Goal: Task Accomplishment & Management: Complete application form

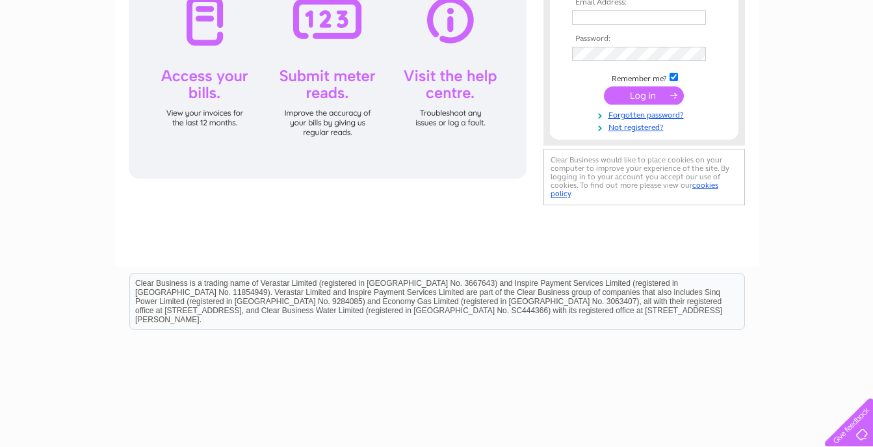
scroll to position [130, 0]
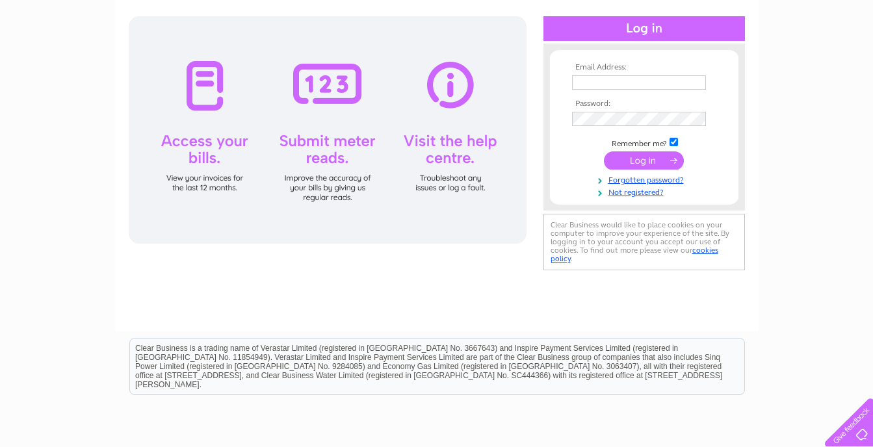
click at [589, 83] on input "text" at bounding box center [639, 82] width 134 height 14
type input "[EMAIL_ADDRESS][DOMAIN_NAME]"
click at [631, 195] on link "Not registered?" at bounding box center [646, 191] width 148 height 12
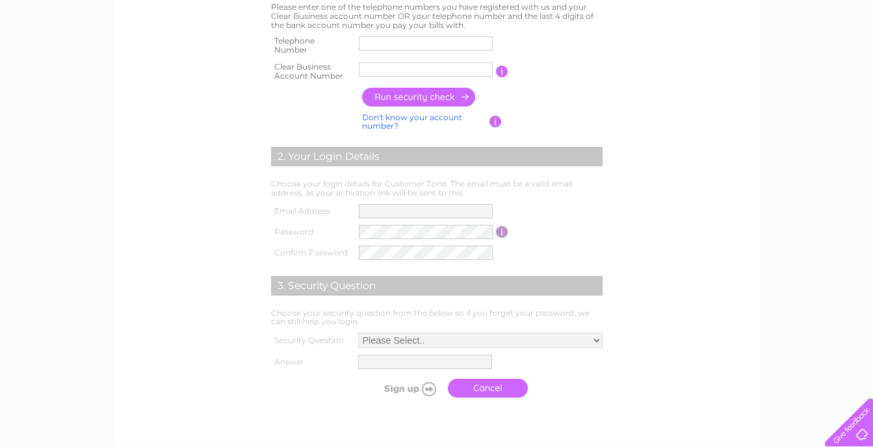
scroll to position [260, 0]
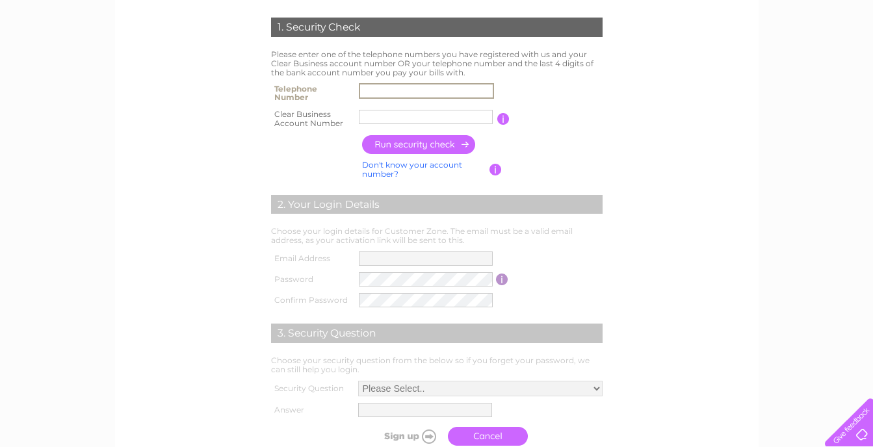
click at [406, 87] on input "text" at bounding box center [426, 91] width 135 height 16
type input "07710345567"
drag, startPoint x: 408, startPoint y: 118, endPoint x: 307, endPoint y: 116, distance: 101.5
click at [307, 116] on tr "Clear Business Account Number Clan Dee You will find your account number on the…" at bounding box center [437, 119] width 338 height 26
type input "30311382"
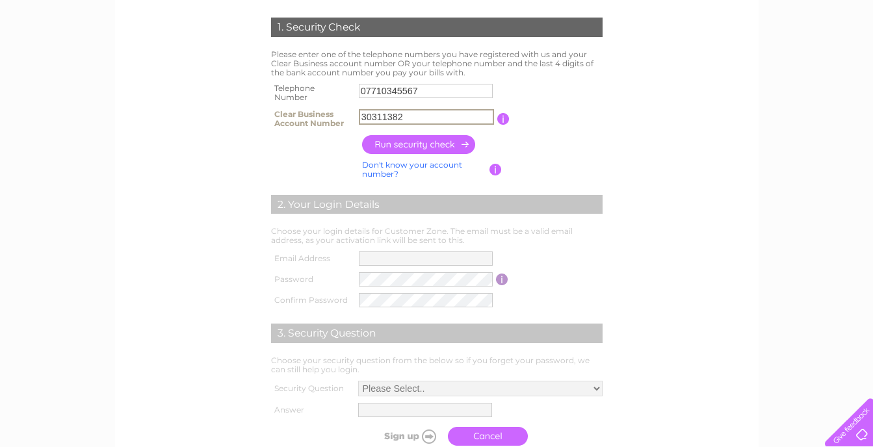
click at [391, 147] on input "button" at bounding box center [419, 144] width 114 height 19
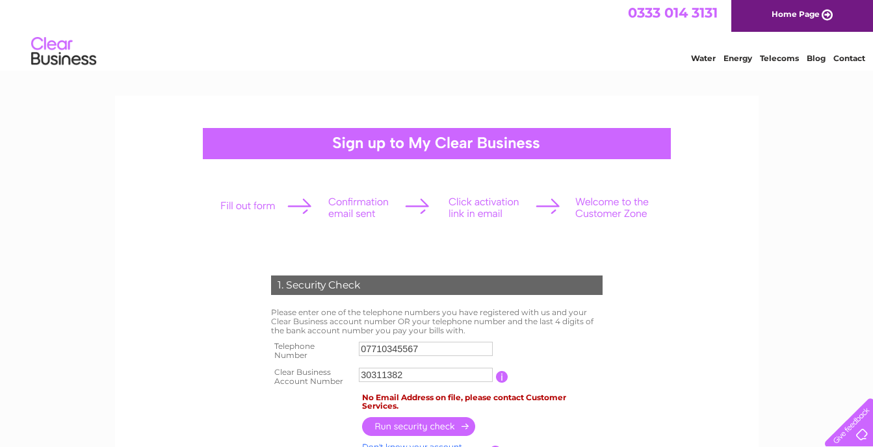
scroll to position [0, 0]
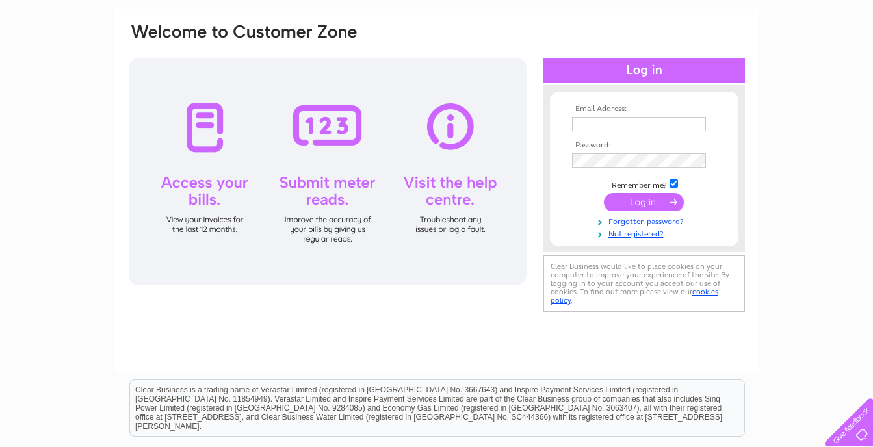
scroll to position [130, 0]
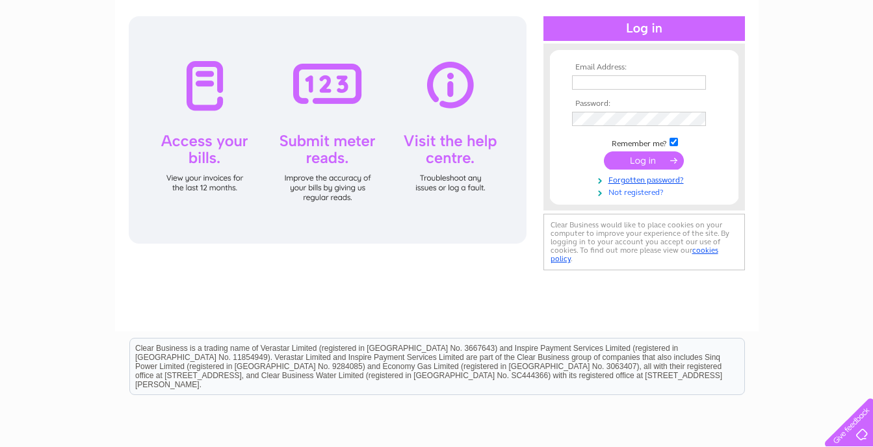
click at [655, 196] on link "Not registered?" at bounding box center [646, 191] width 148 height 12
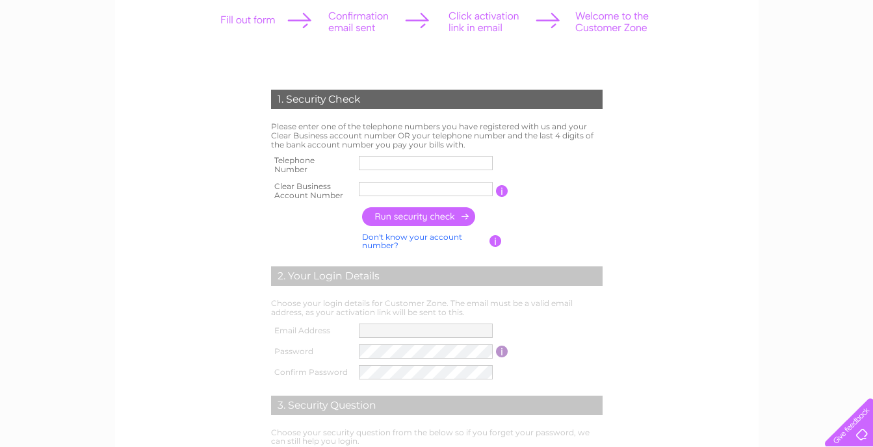
scroll to position [260, 0]
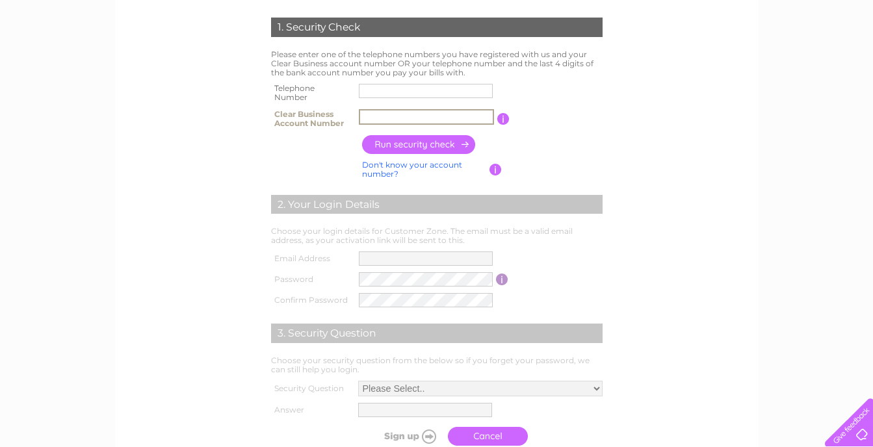
click at [388, 118] on input "text" at bounding box center [426, 117] width 135 height 16
